Goal: Task Accomplishment & Management: Use online tool/utility

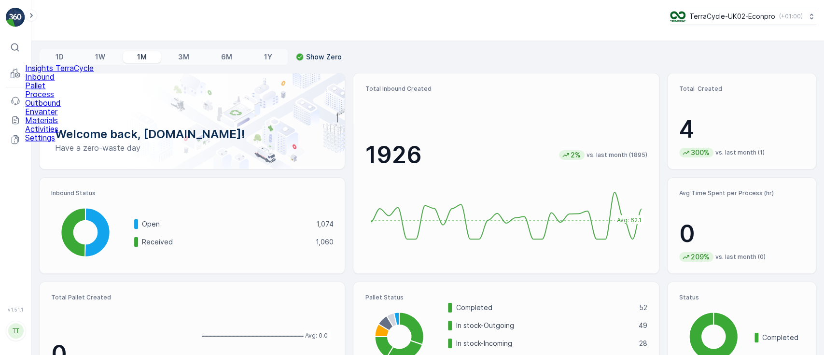
click at [51, 90] on p "Pallet" at bounding box center [59, 85] width 69 height 9
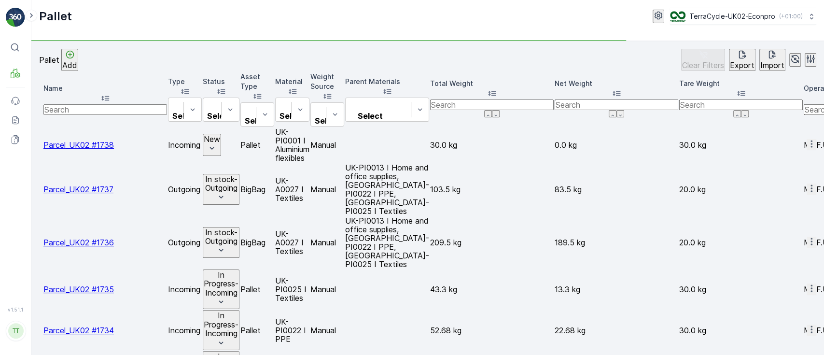
click at [115, 104] on input "text" at bounding box center [105, 109] width 124 height 11
paste input "FD756"
type input "FD756"
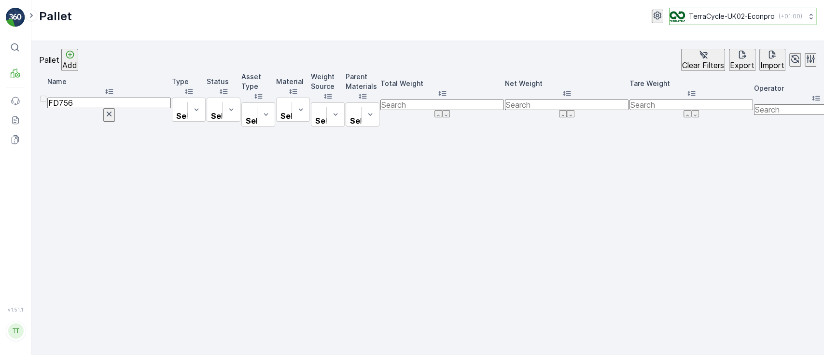
click at [708, 17] on p "TerraCycle-UK02-Econpro" at bounding box center [732, 17] width 86 height 10
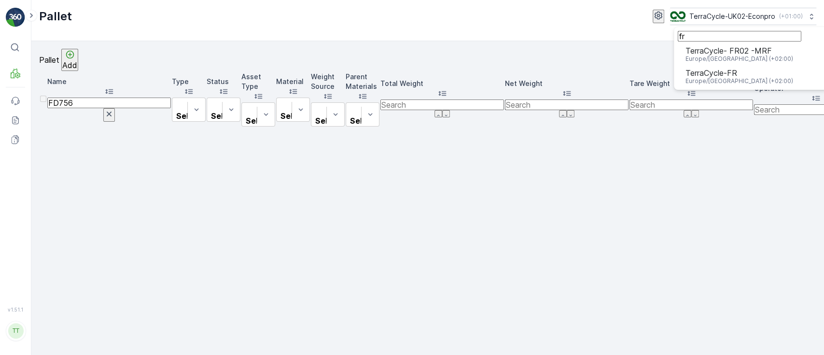
type input "fr"
click at [695, 63] on span "Europe/[GEOGRAPHIC_DATA] (+02:00)" at bounding box center [739, 59] width 108 height 8
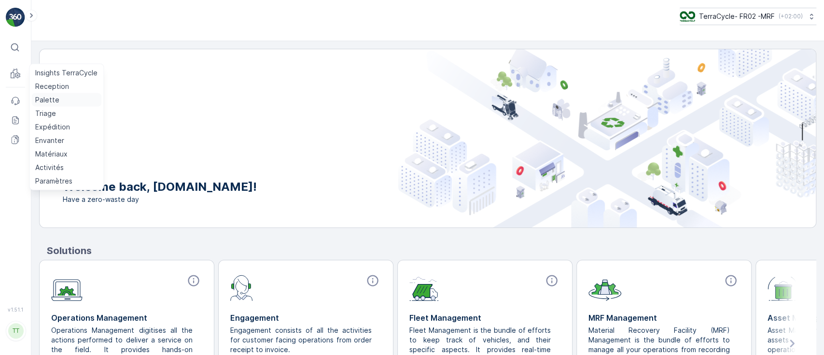
click at [48, 100] on p "Palette" at bounding box center [47, 100] width 24 height 10
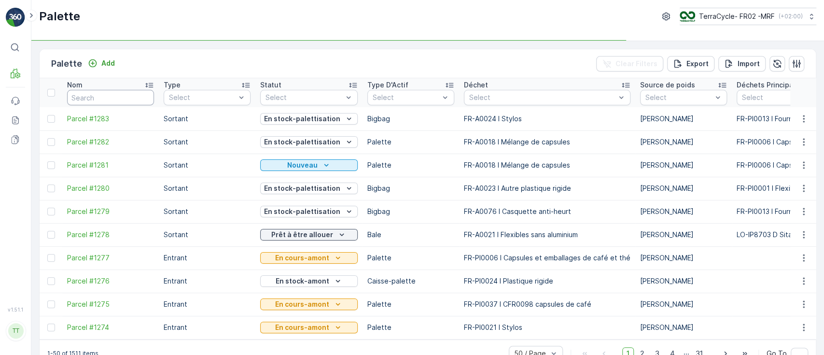
click at [95, 96] on input "text" at bounding box center [110, 97] width 87 height 15
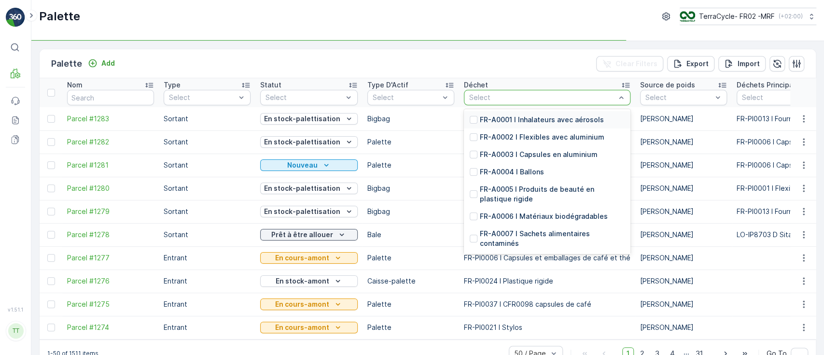
click at [754, 10] on button "TerraCycle- FR02 -MRF ( +02:00 )" at bounding box center [747, 16] width 137 height 17
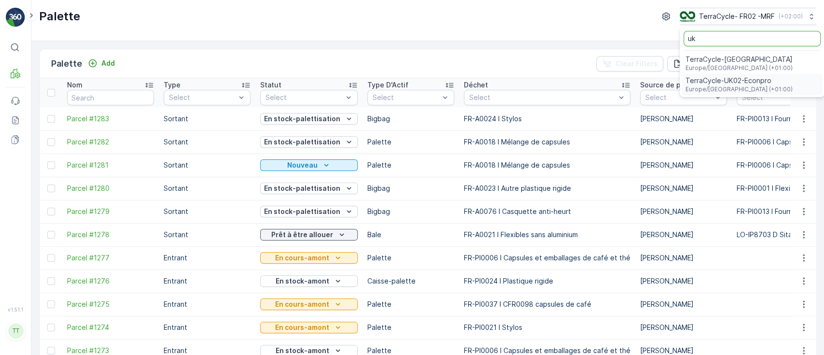
type input "uk"
click at [711, 83] on span "TerraCycle-UK02-Econpro" at bounding box center [738, 81] width 107 height 10
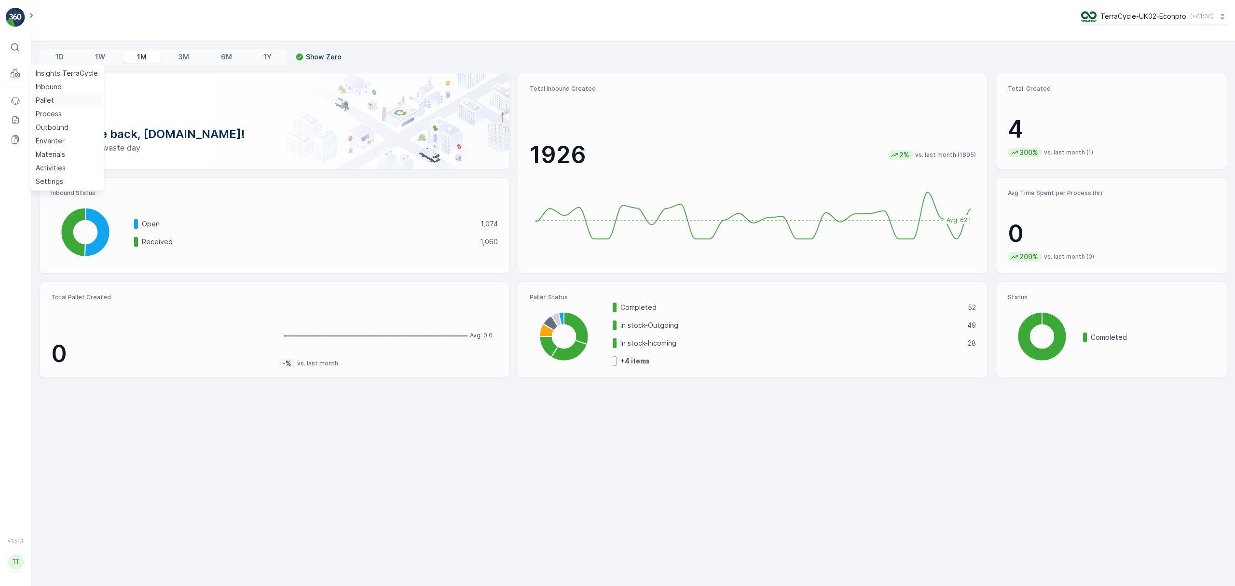
click at [49, 104] on p "Pallet" at bounding box center [45, 101] width 18 height 10
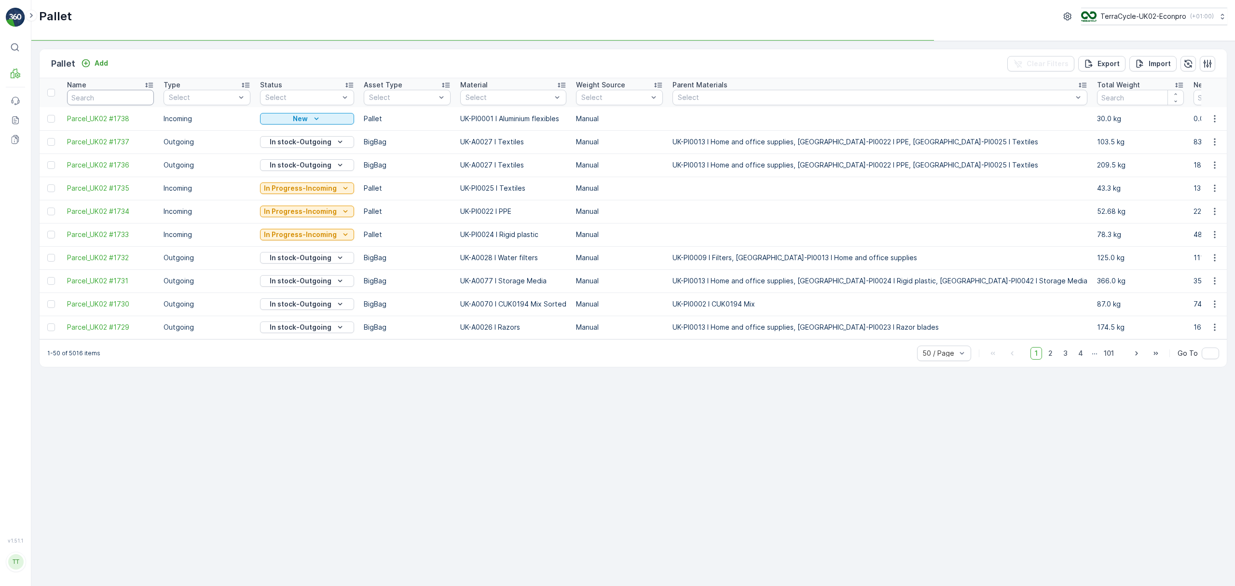
click at [111, 98] on input "text" at bounding box center [110, 97] width 87 height 15
paste input "UK-PI0004 I Mixed Medicine blisters"
type input "UK-PI0004 I Mixed Medicine blisters"
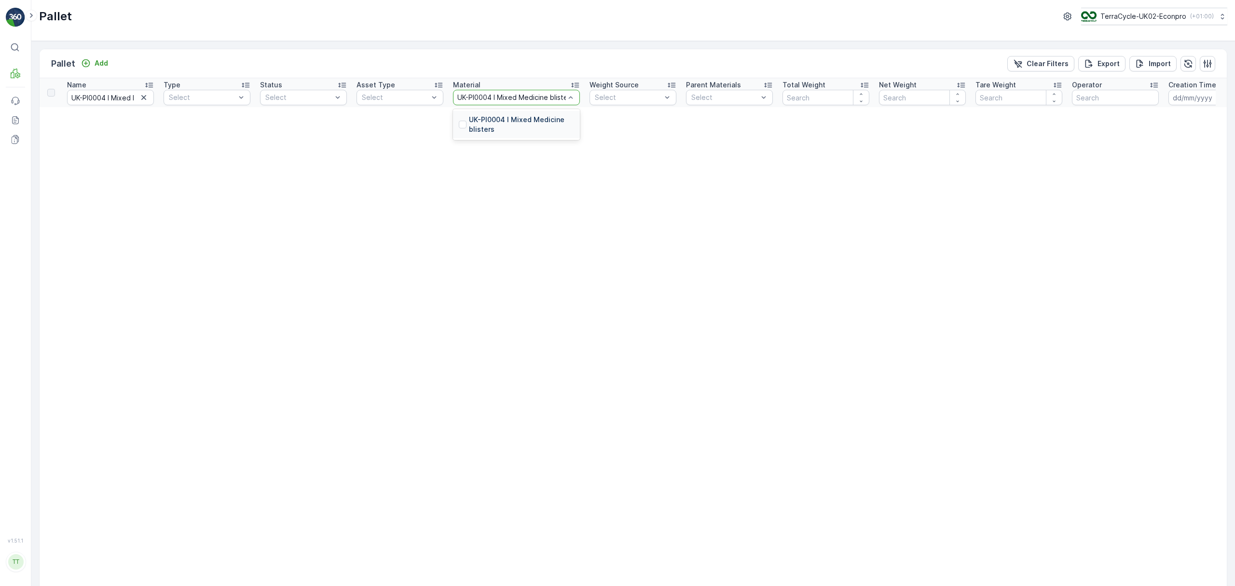
scroll to position [0, 10]
click at [485, 118] on p "UK-PI0004 I Mixed Medicine blisters" at bounding box center [521, 124] width 105 height 19
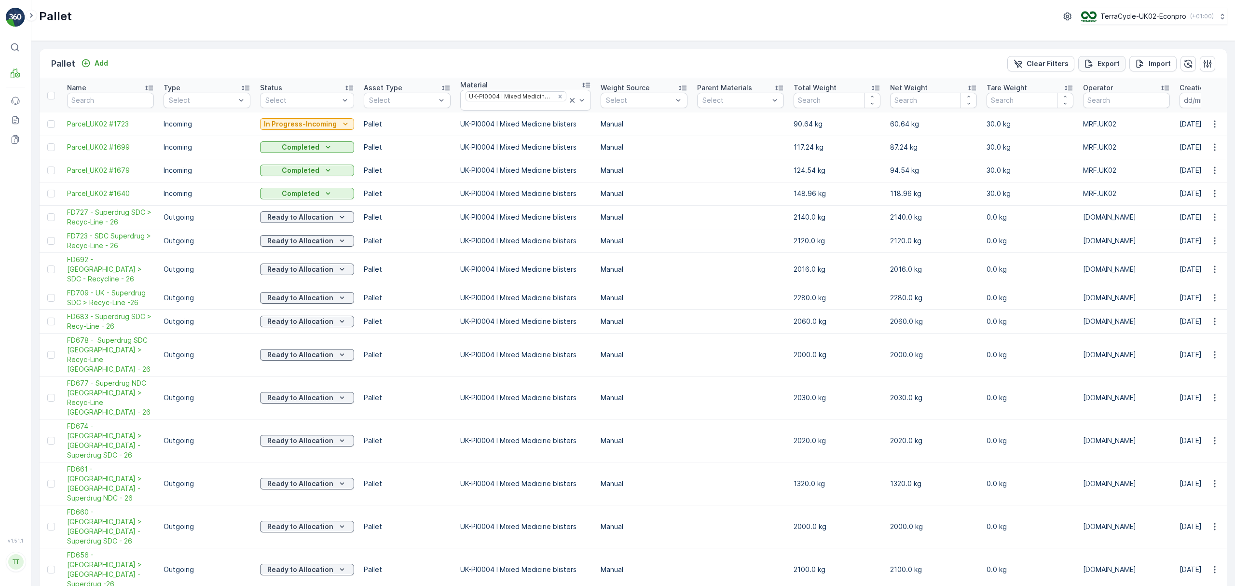
click at [488, 62] on p "Export" at bounding box center [1109, 64] width 22 height 10
click at [18, 123] on icon at bounding box center [15, 120] width 7 height 8
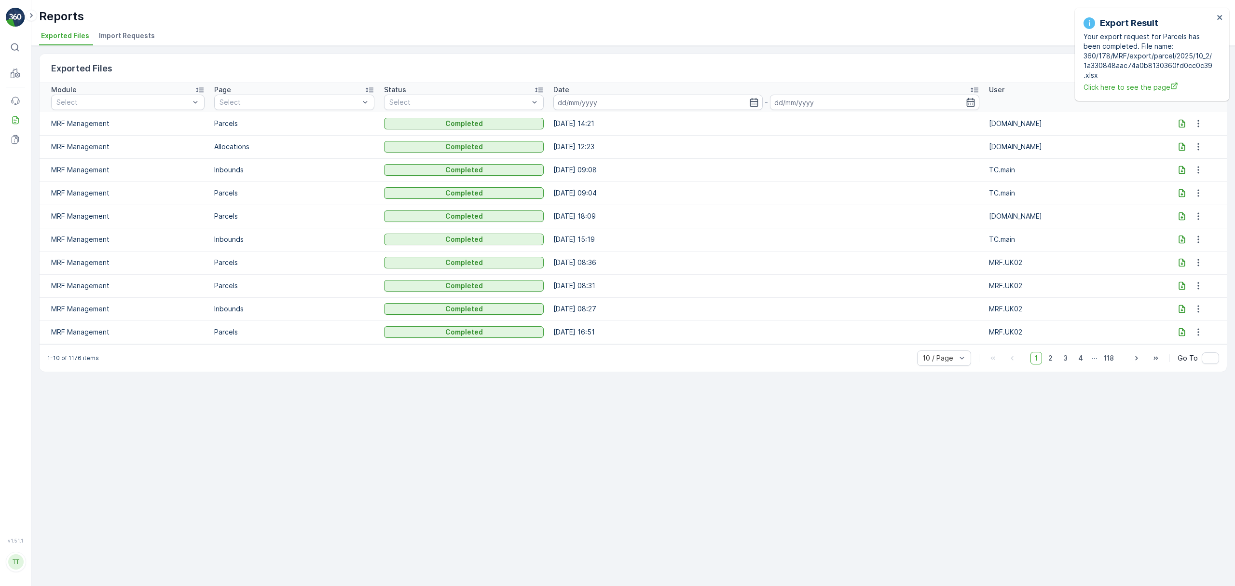
click at [488, 125] on icon at bounding box center [1182, 124] width 10 height 10
